Goal: Task Accomplishment & Management: Complete application form

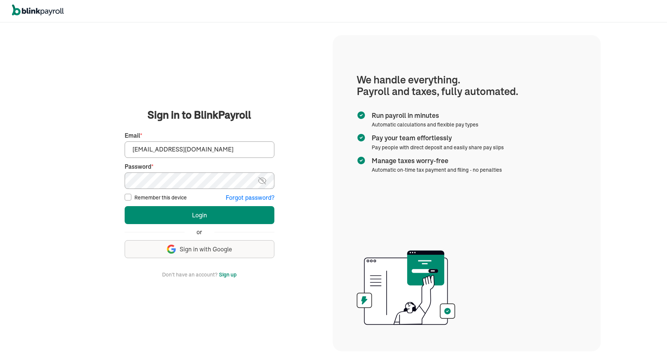
type input "spouses@spousescleaninghouses.com"
click at [154, 217] on button "Login" at bounding box center [200, 215] width 150 height 18
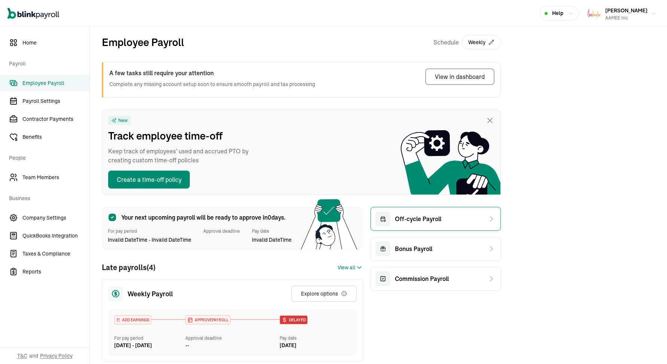
click at [412, 221] on span "Off-cycle Payroll" at bounding box center [418, 219] width 46 height 9
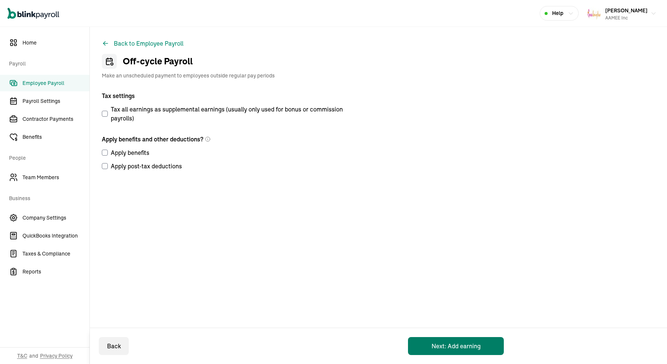
click at [424, 344] on button "Next: Add earning" at bounding box center [456, 346] width 96 height 18
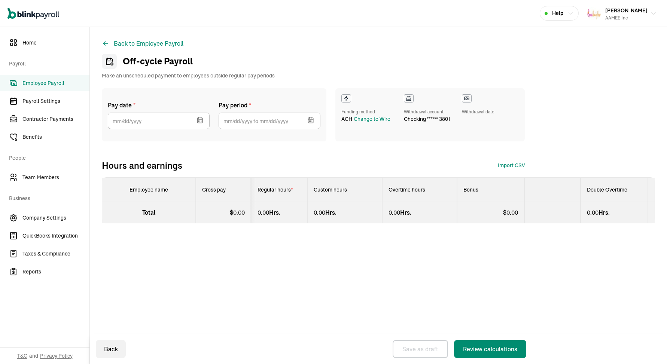
select select "direct_deposit"
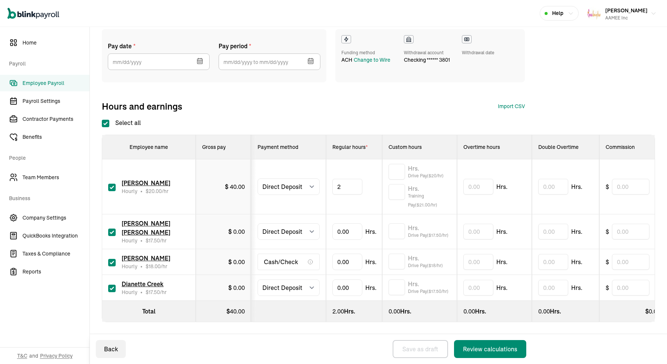
type input "28"
click at [313, 190] on select "Select method Direct Deposit Cash/Check" at bounding box center [289, 187] width 62 height 16
select select "manual"
click at [313, 232] on select "Select method Direct Deposit Cash/Check" at bounding box center [289, 232] width 62 height 16
select select "manual"
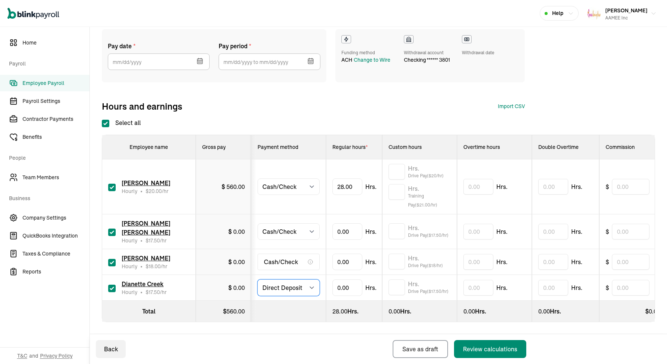
select select "manual"
type input "28.33"
type input "32.27"
click at [110, 264] on input "checkbox" at bounding box center [111, 262] width 7 height 7
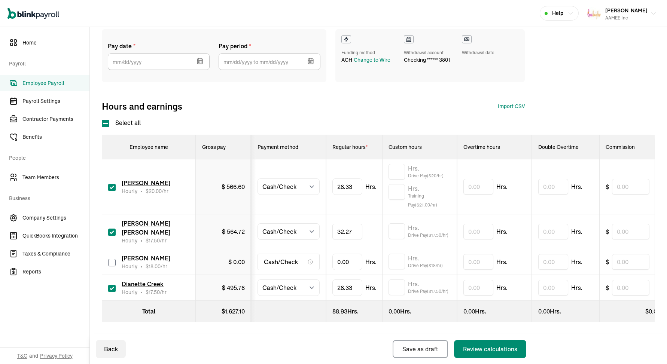
checkbox input "false"
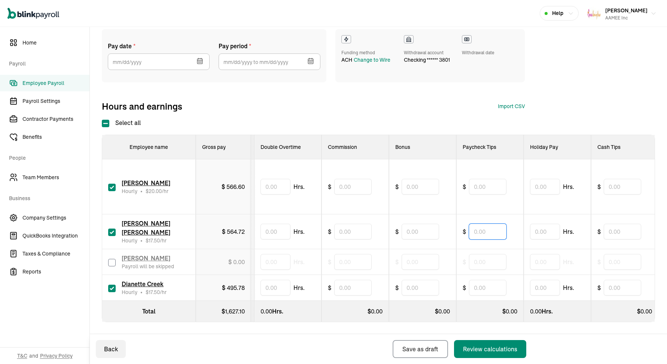
click at [478, 234] on input "text" at bounding box center [487, 232] width 37 height 16
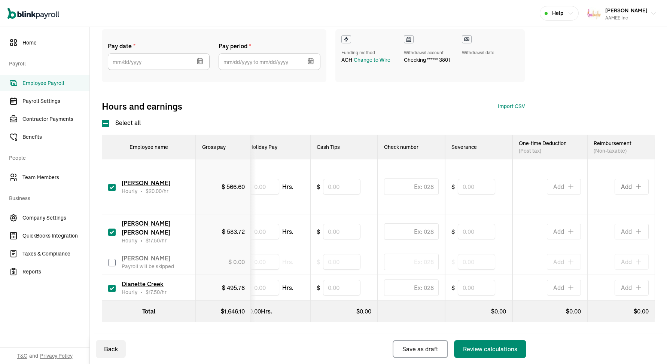
type input "19.40"
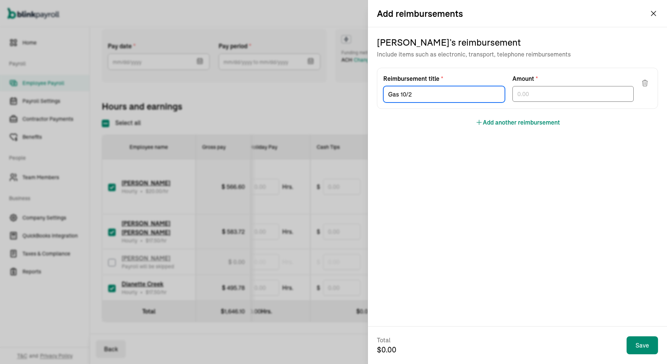
type input "Gas 10/2"
click at [548, 98] on input "text" at bounding box center [574, 94] width 122 height 16
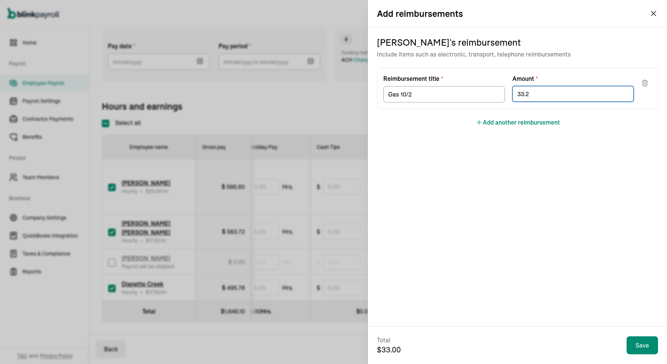
type input "33.25"
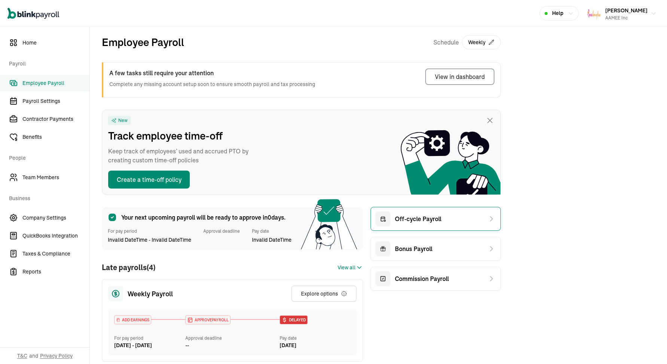
click at [412, 221] on span "Off-cycle Payroll" at bounding box center [418, 219] width 46 height 9
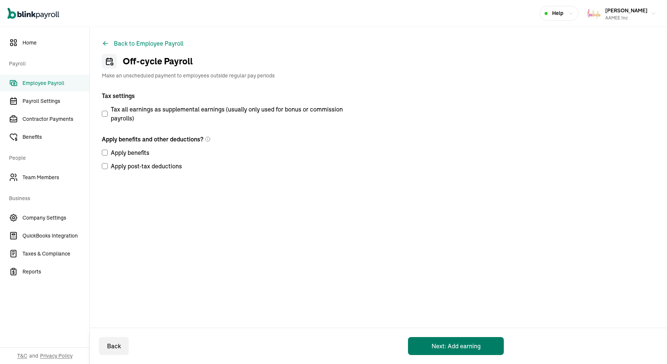
click at [424, 344] on button "Next: Add earning" at bounding box center [456, 346] width 96 height 18
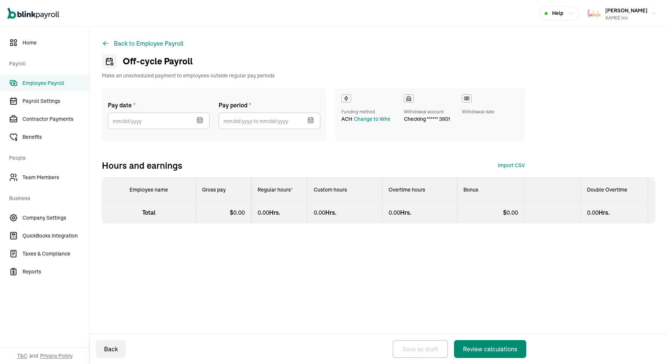
select select "direct_deposit"
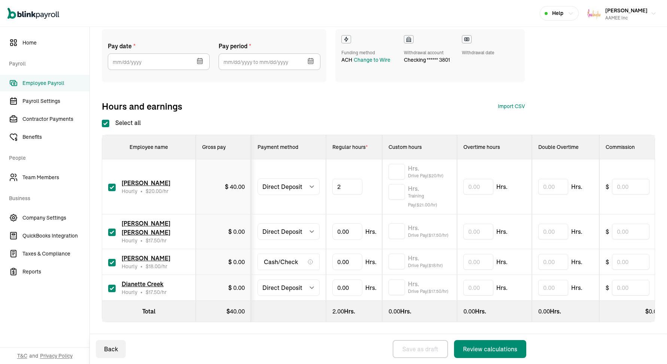
type input "28"
click at [313, 190] on select "Select method Direct Deposit Cash/Check" at bounding box center [289, 187] width 62 height 16
select select "manual"
click at [313, 232] on select "Select method Direct Deposit Cash/Check" at bounding box center [289, 232] width 62 height 16
select select "manual"
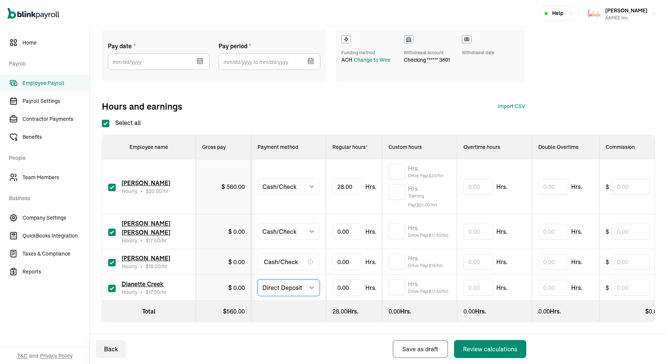
select select "manual"
type input "28.33"
type input "32.27"
click at [110, 264] on input "checkbox" at bounding box center [111, 262] width 7 height 7
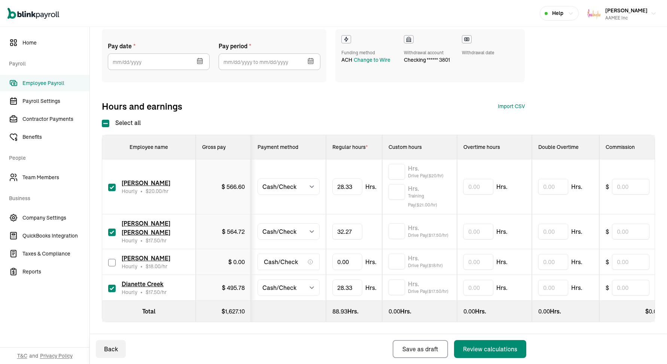
checkbox input "false"
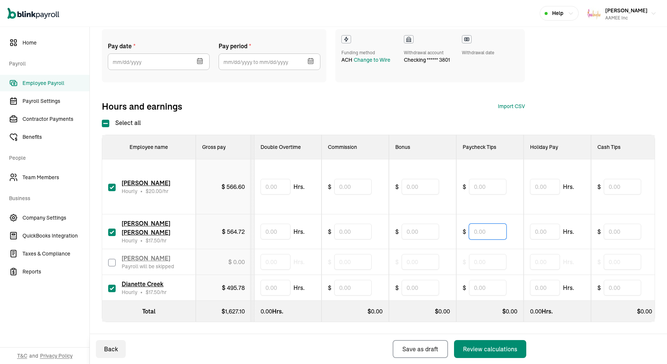
click at [478, 234] on input "text" at bounding box center [487, 232] width 37 height 16
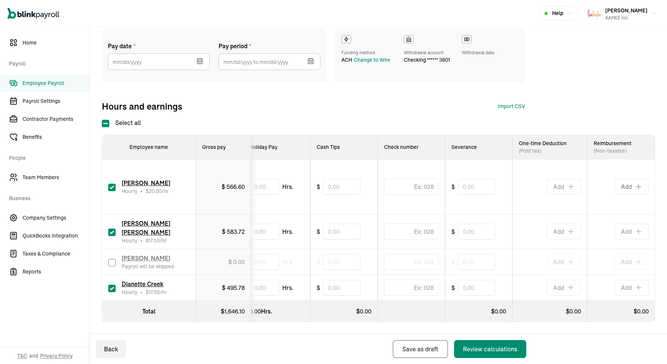
type input "19.40"
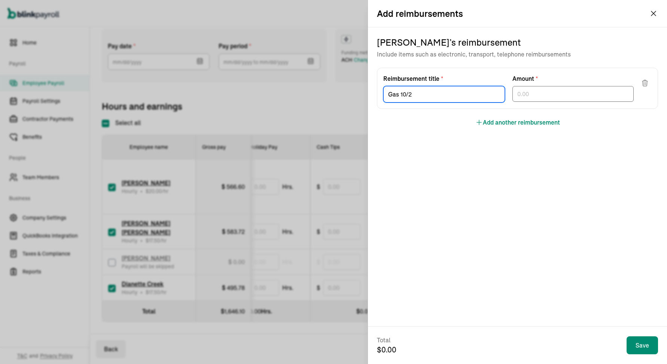
type input "Gas 10/2"
click at [548, 98] on input "text" at bounding box center [574, 94] width 122 height 16
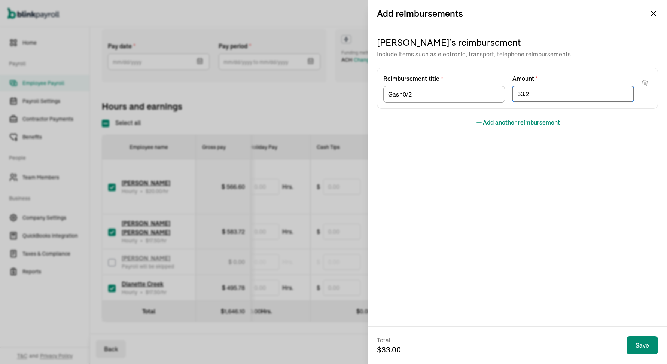
type input "33.25"
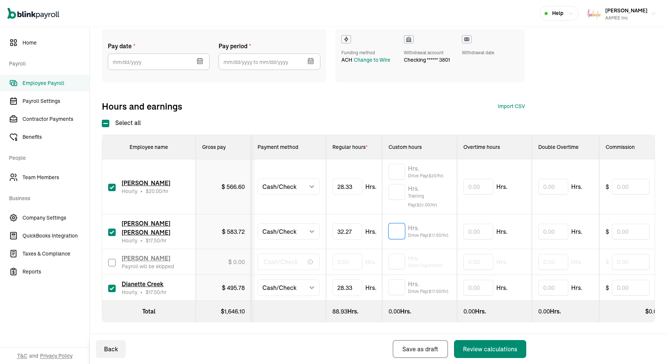
click at [394, 234] on input "text" at bounding box center [397, 232] width 16 height 16
type input "5.7"
click at [397, 172] on input "text" at bounding box center [397, 172] width 16 height 16
type input "4.73"
click at [398, 288] on input "text" at bounding box center [397, 288] width 16 height 16
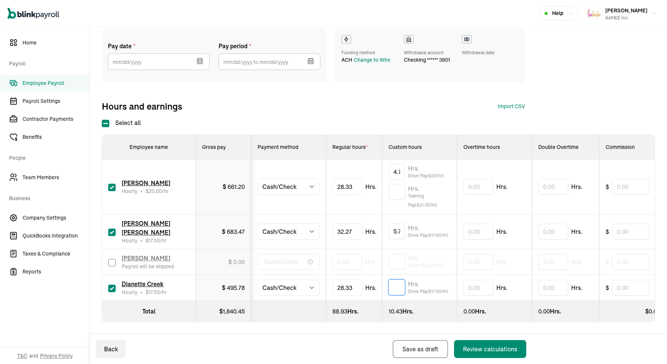
type input "4"
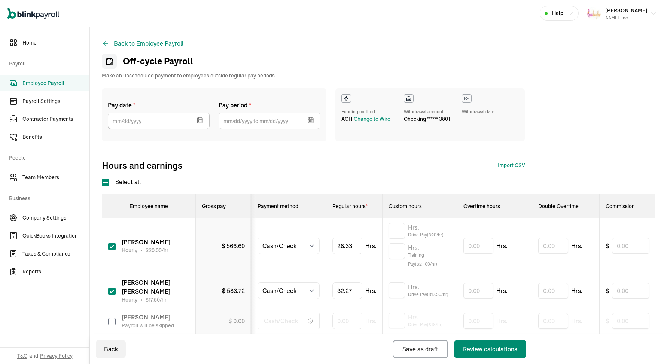
select select "manual"
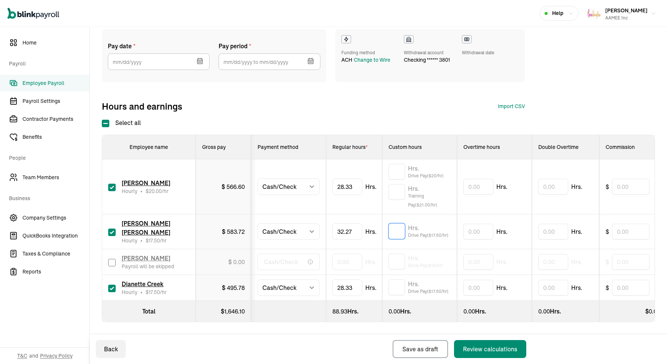
click at [394, 234] on input "text" at bounding box center [397, 232] width 16 height 16
type input "5.7"
click at [397, 172] on input "text" at bounding box center [397, 172] width 16 height 16
type input "4.73"
click at [398, 288] on input "text" at bounding box center [397, 288] width 16 height 16
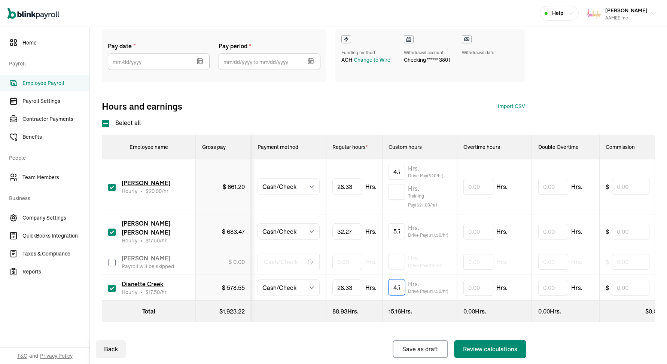
type input "4.73"
click at [200, 60] on icon "button" at bounding box center [199, 60] width 7 height 7
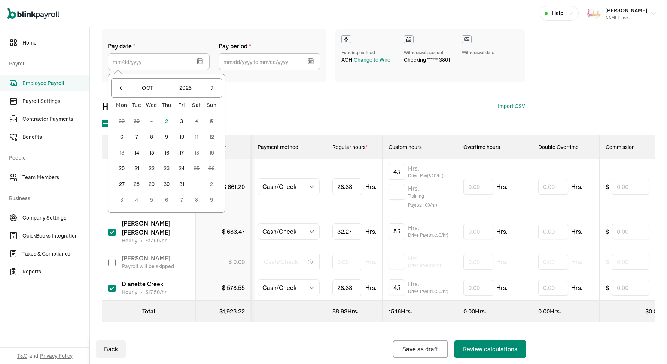
click at [181, 119] on button "3" at bounding box center [181, 121] width 15 height 15
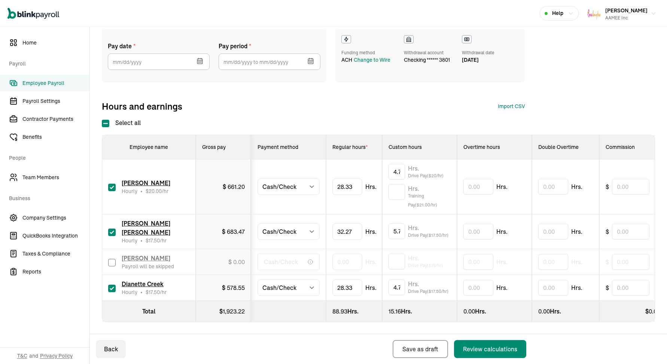
type input "10/03/2025"
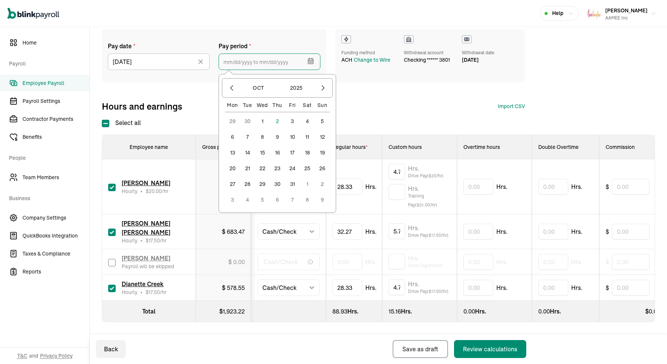
click at [225, 61] on input "text" at bounding box center [270, 62] width 102 height 16
click at [231, 90] on icon "button" at bounding box center [231, 87] width 7 height 7
click at [323, 168] on button "21" at bounding box center [322, 168] width 15 height 15
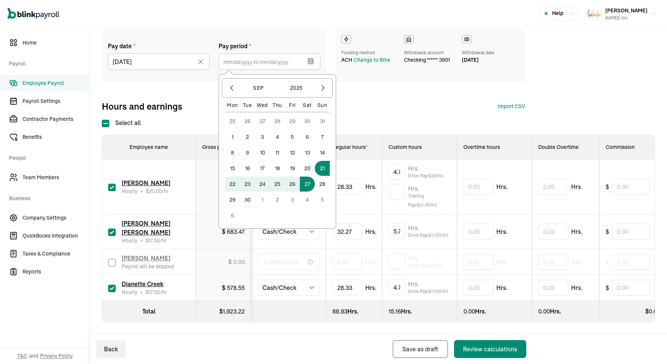
click at [307, 182] on button "27" at bounding box center [307, 184] width 15 height 15
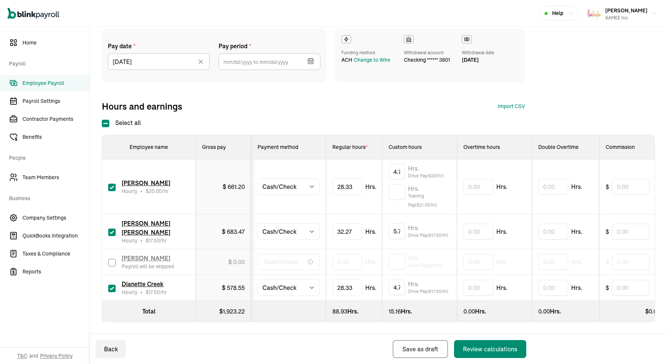
type input "09/21/2025 ~ 09/27/2025"
click at [469, 346] on div "Review calculations" at bounding box center [490, 349] width 54 height 9
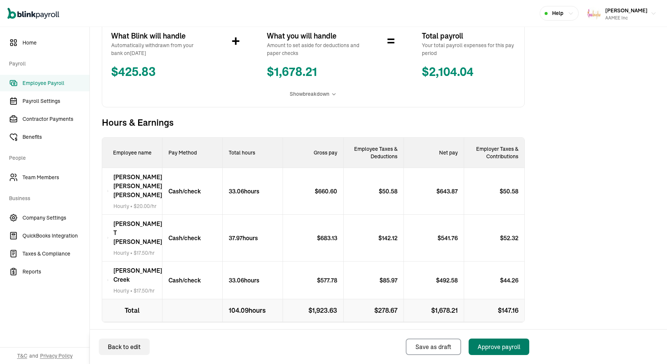
click at [497, 350] on div "Approve payroll" at bounding box center [499, 347] width 43 height 9
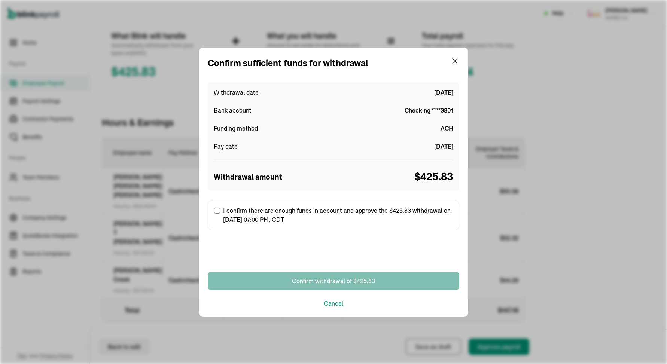
click at [361, 213] on label "I confirm there are enough funds in account and approve the $425.83 withdrawal …" at bounding box center [334, 215] width 252 height 31
click at [220, 213] on input "I confirm there are enough funds in account and approve the $425.83 withdrawal …" at bounding box center [217, 211] width 6 height 6
checkbox input "true"
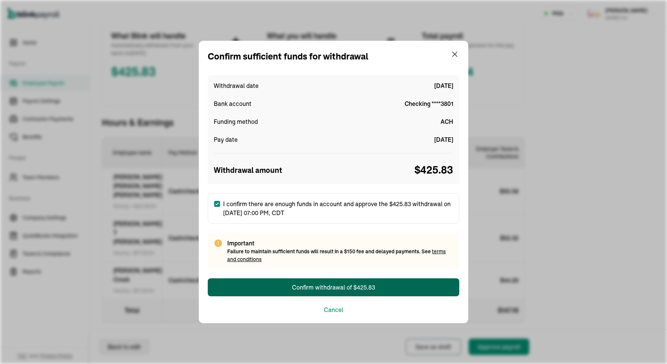
click at [356, 289] on div "Confirm withdrawal of $425.83" at bounding box center [333, 287] width 83 height 9
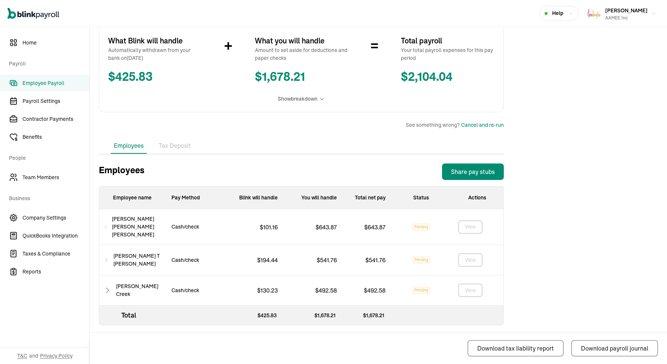
scroll to position [134, 0]
drag, startPoint x: 386, startPoint y: 225, endPoint x: 363, endPoint y: 228, distance: 23.3
click at [363, 228] on div "$ 643.87" at bounding box center [367, 228] width 49 height 36
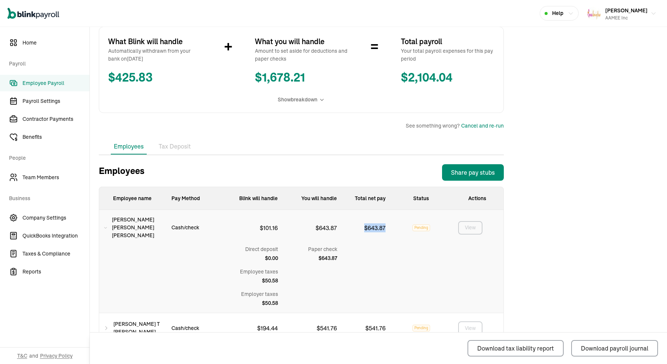
copy p "$ 643.87"
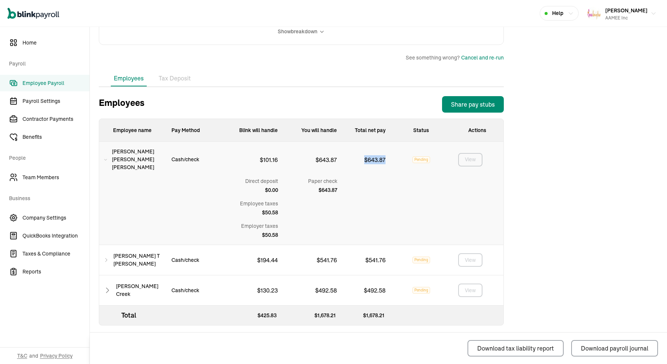
scroll to position [202, 0]
drag, startPoint x: 388, startPoint y: 257, endPoint x: 366, endPoint y: 259, distance: 21.8
click at [366, 259] on div "$ 541.76" at bounding box center [367, 261] width 49 height 30
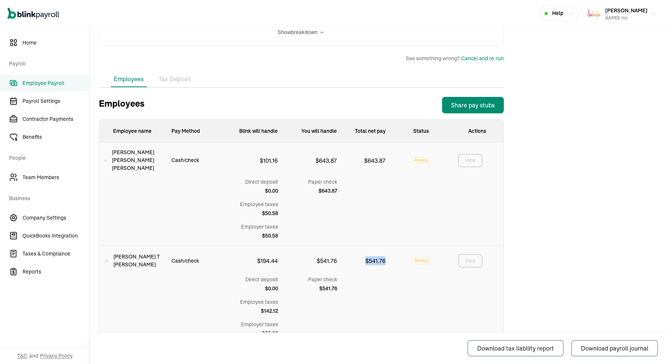
copy p "$ 541.76"
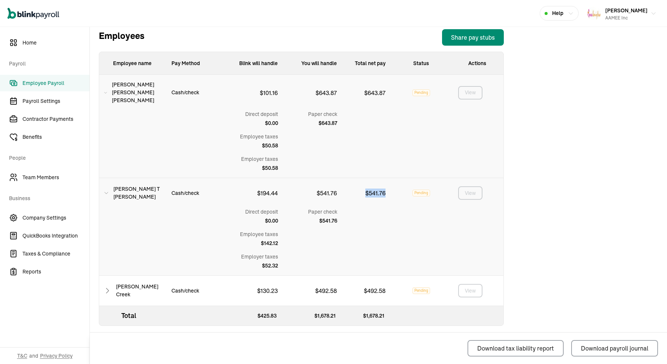
scroll to position [269, 0]
drag, startPoint x: 387, startPoint y: 286, endPoint x: 364, endPoint y: 287, distance: 22.5
click at [364, 287] on div "$ 492.58" at bounding box center [367, 291] width 49 height 30
copy p "$ 492.58"
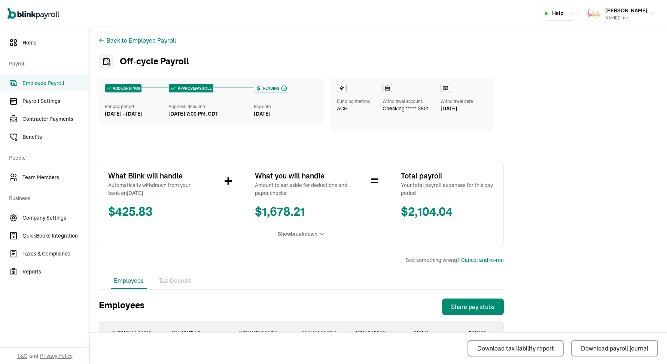
scroll to position [0, 0]
click at [652, 16] on icon "button" at bounding box center [654, 14] width 6 height 6
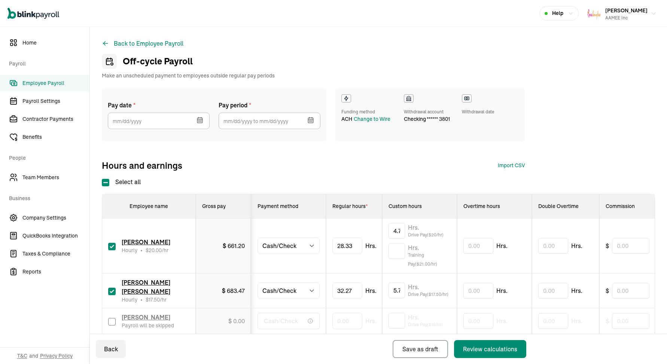
select select "manual"
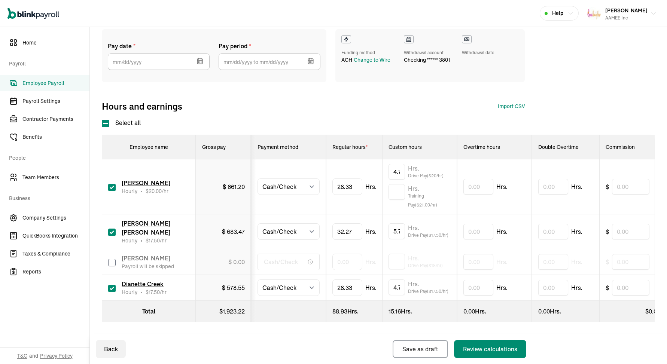
type input "4.73"
click at [200, 60] on icon "button" at bounding box center [199, 60] width 7 height 7
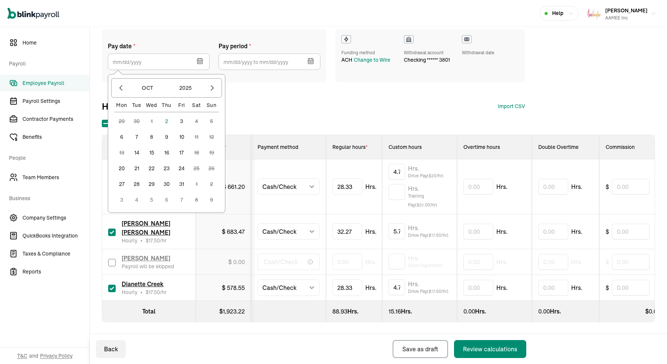
click at [181, 119] on button "3" at bounding box center [181, 121] width 15 height 15
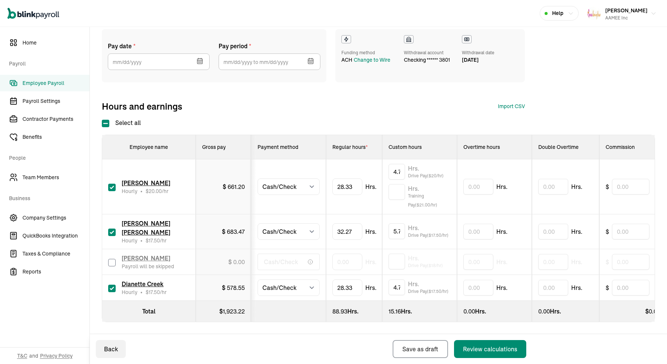
type input "10/03/2025"
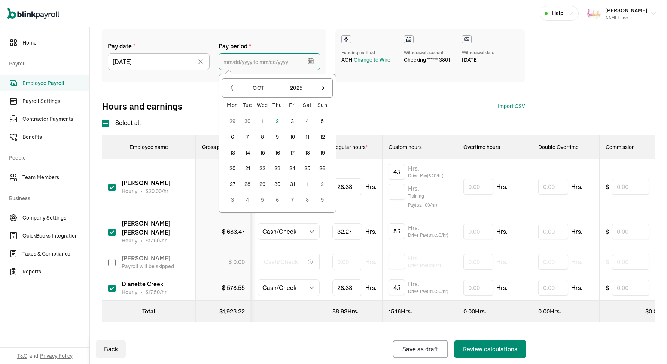
click at [225, 61] on input "text" at bounding box center [270, 62] width 102 height 16
click at [231, 90] on icon "button" at bounding box center [231, 87] width 7 height 7
click at [323, 168] on button "21" at bounding box center [322, 168] width 15 height 15
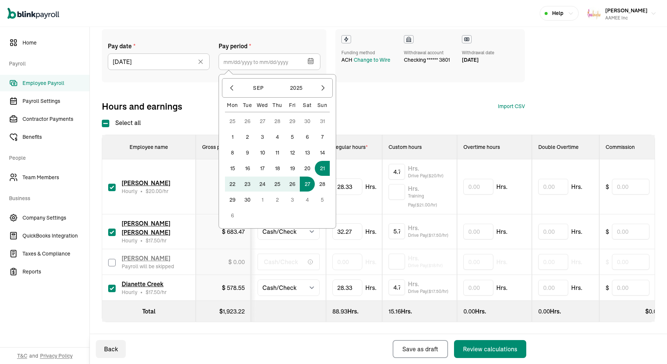
click at [307, 182] on button "27" at bounding box center [307, 184] width 15 height 15
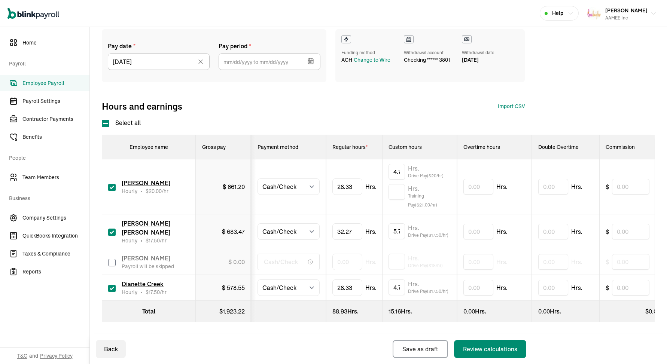
type input "09/21/2025 ~ 09/27/2025"
click at [469, 346] on div "Review calculations" at bounding box center [490, 349] width 54 height 9
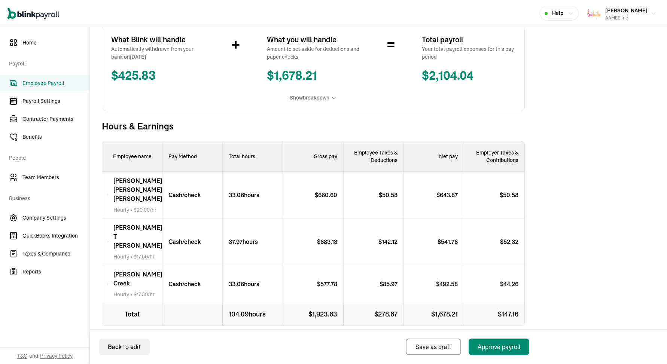
scroll to position [151, 0]
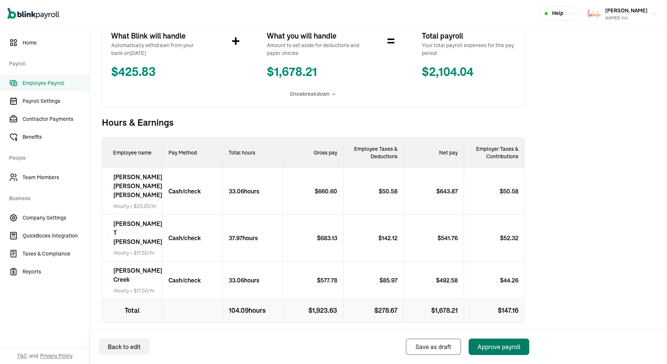
click at [497, 350] on div "Approve payroll" at bounding box center [499, 347] width 43 height 9
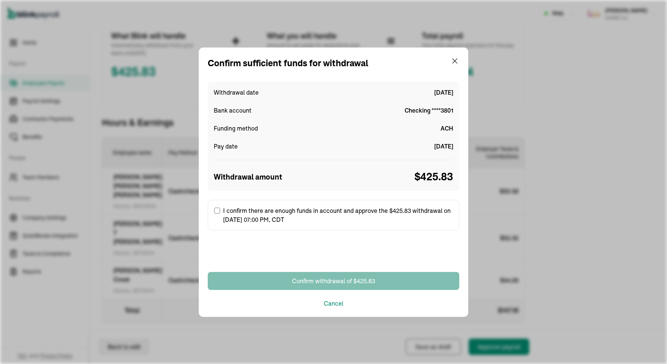
click at [361, 213] on label "I confirm there are enough funds in account and approve the $425.83 withdrawal …" at bounding box center [334, 215] width 252 height 31
click at [220, 213] on input "I confirm there are enough funds in account and approve the $425.83 withdrawal …" at bounding box center [217, 211] width 6 height 6
checkbox input "true"
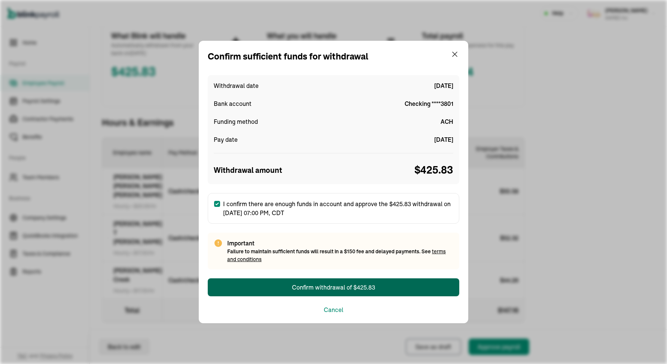
click at [356, 289] on div "Confirm withdrawal of $425.83" at bounding box center [333, 287] width 83 height 9
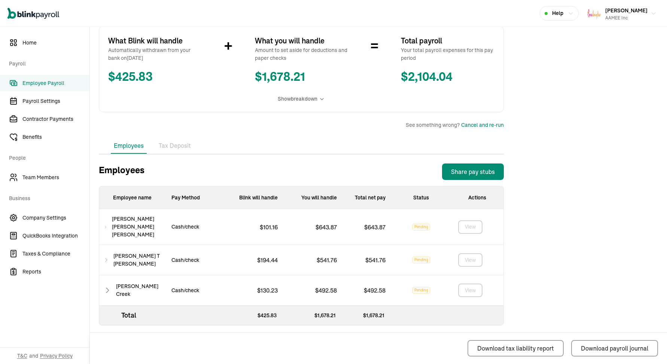
scroll to position [134, 0]
drag, startPoint x: 386, startPoint y: 225, endPoint x: 363, endPoint y: 228, distance: 23.3
click at [363, 228] on div "$ 643.87" at bounding box center [367, 228] width 49 height 36
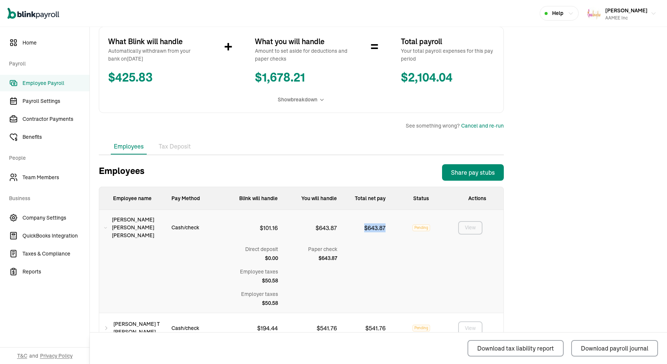
copy p "$ 643.87"
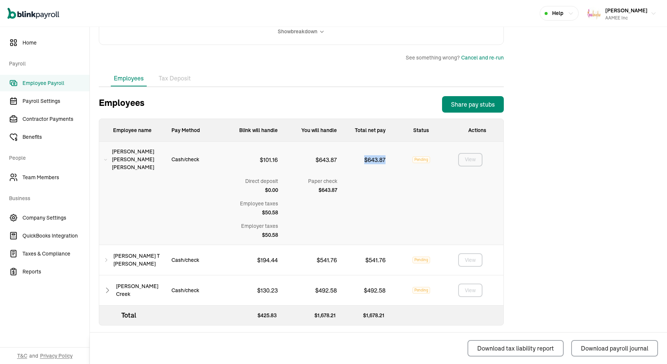
scroll to position [202, 0]
drag, startPoint x: 388, startPoint y: 257, endPoint x: 366, endPoint y: 259, distance: 21.8
click at [366, 259] on div "$ 541.76" at bounding box center [367, 261] width 49 height 30
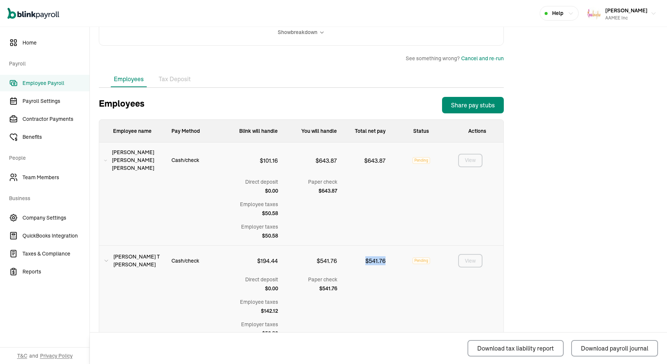
copy p "$ 541.76"
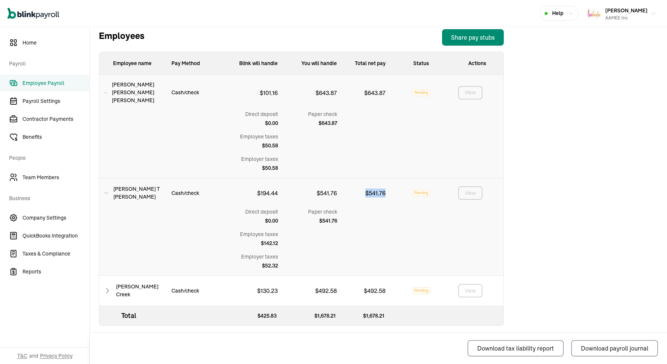
scroll to position [269, 0]
drag, startPoint x: 387, startPoint y: 286, endPoint x: 364, endPoint y: 287, distance: 22.5
click at [364, 287] on div "$ 492.58" at bounding box center [367, 291] width 49 height 30
copy p "$ 492.58"
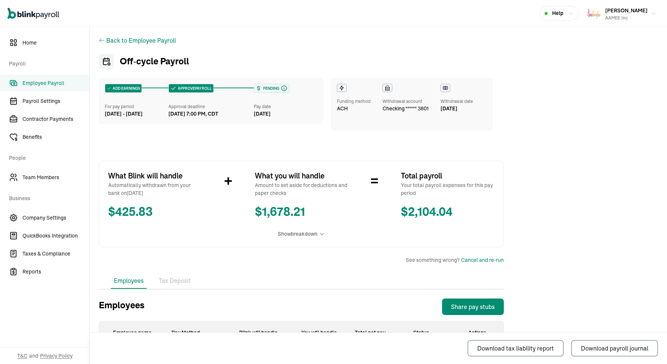
scroll to position [0, 0]
click at [652, 16] on icon "button" at bounding box center [654, 14] width 6 height 6
